Goal: Check status: Check status

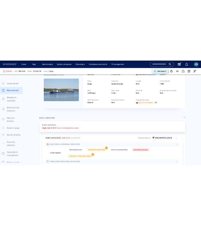
scroll to position [15, 0]
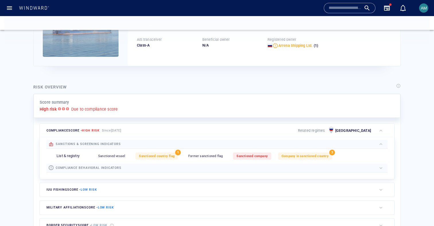
click at [204, 87] on html "Name N/A IMO MMSI Call sign N/A Class N/A No positional data 0 AM Vessel detail…" at bounding box center [217, 113] width 434 height 226
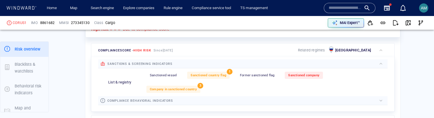
scroll to position [174, 0]
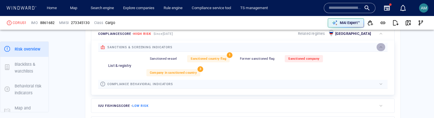
click at [382, 45] on div "button" at bounding box center [381, 47] width 6 height 6
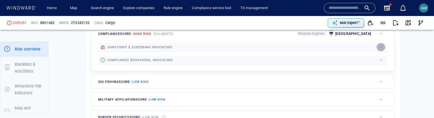
click at [382, 45] on div "button" at bounding box center [381, 47] width 6 height 6
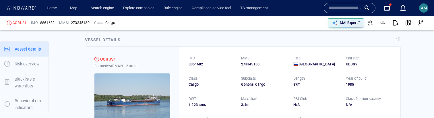
scroll to position [0, 0]
